Goal: Navigation & Orientation: Go to known website

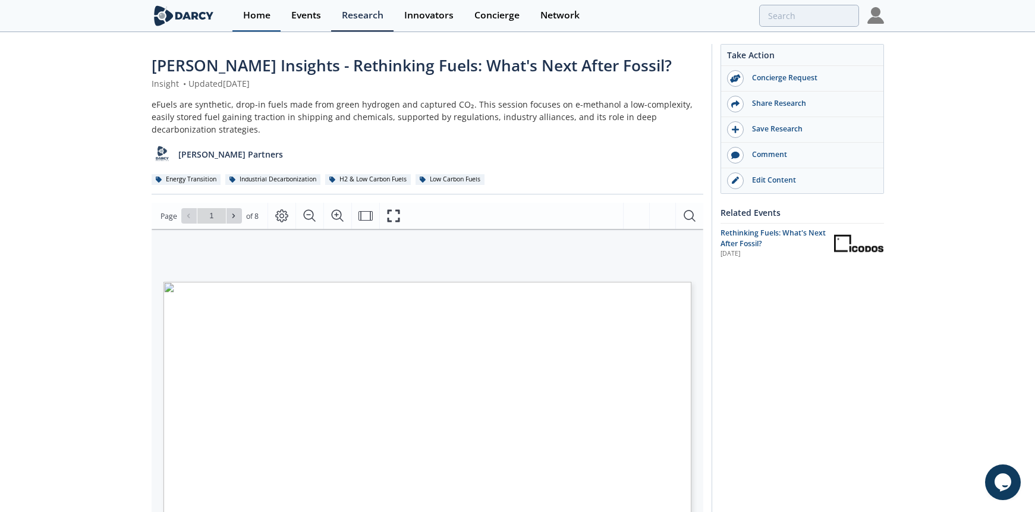
click at [255, 13] on div "Home" at bounding box center [256, 16] width 27 height 10
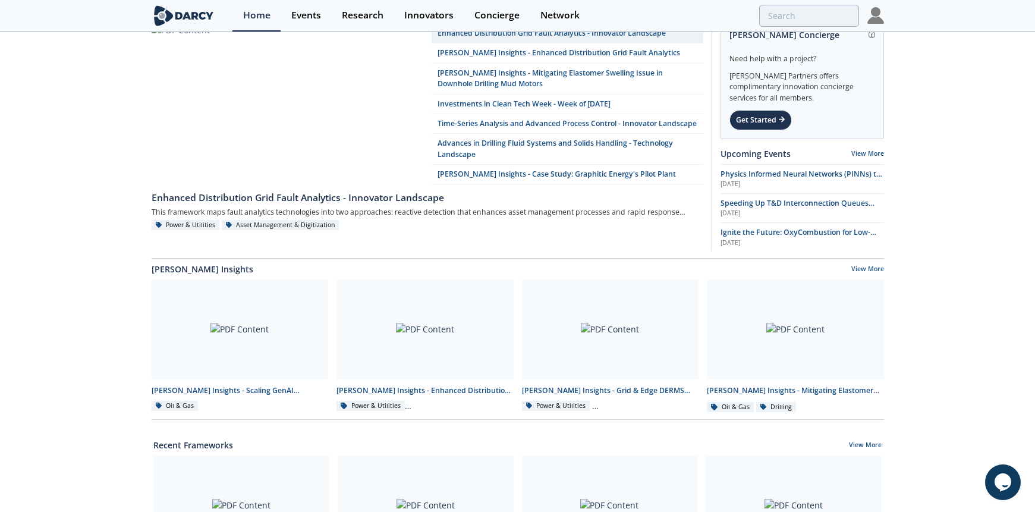
scroll to position [204, 0]
